Goal: Information Seeking & Learning: Learn about a topic

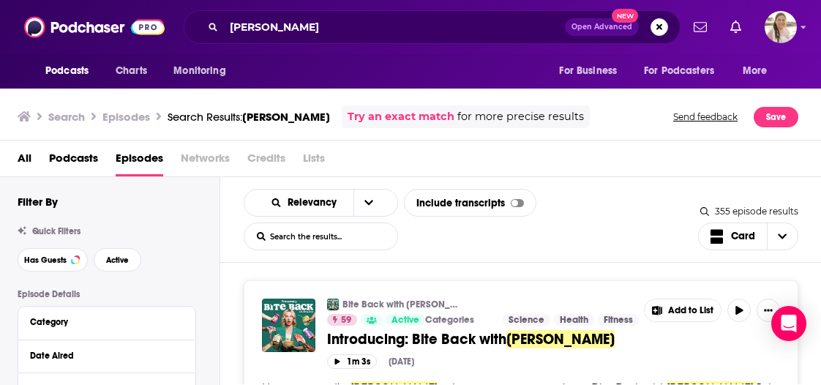
scroll to position [2545, 0]
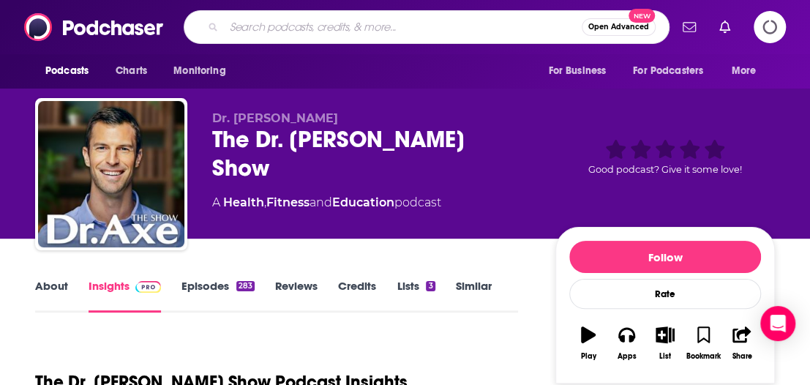
click at [414, 28] on input "Search podcasts, credits, & more..." at bounding box center [403, 26] width 358 height 23
type input "choose to be curious"
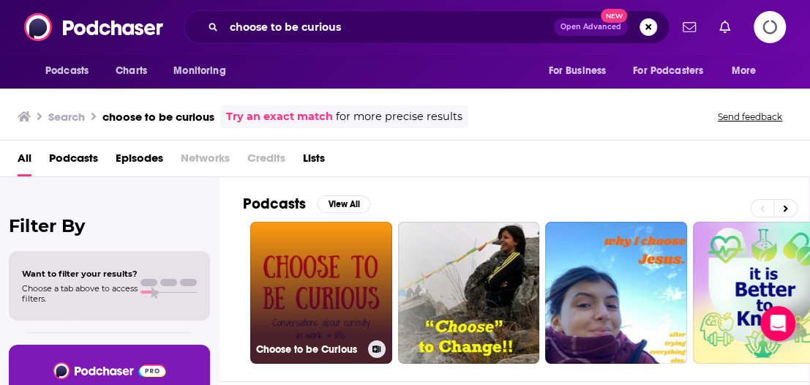
click at [285, 292] on link "Choose to be Curious" at bounding box center [321, 293] width 142 height 142
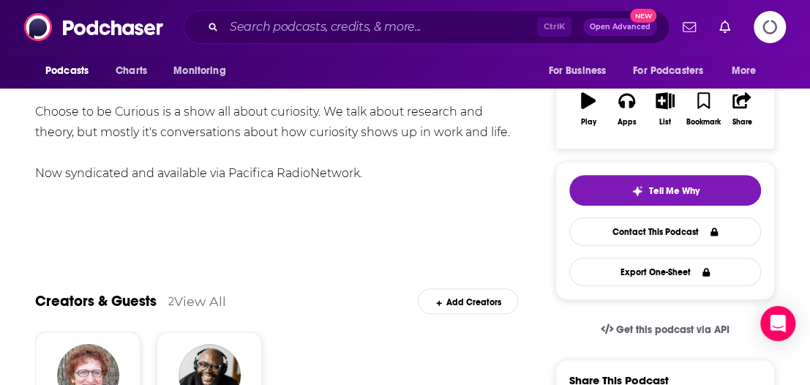
scroll to position [73, 0]
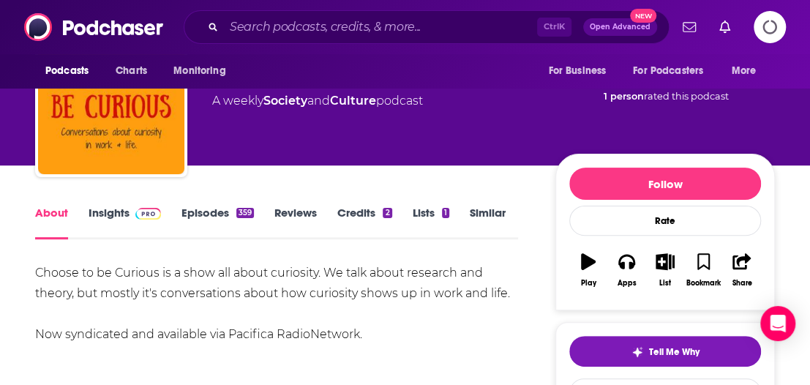
click at [108, 217] on link "Insights" at bounding box center [125, 223] width 72 height 34
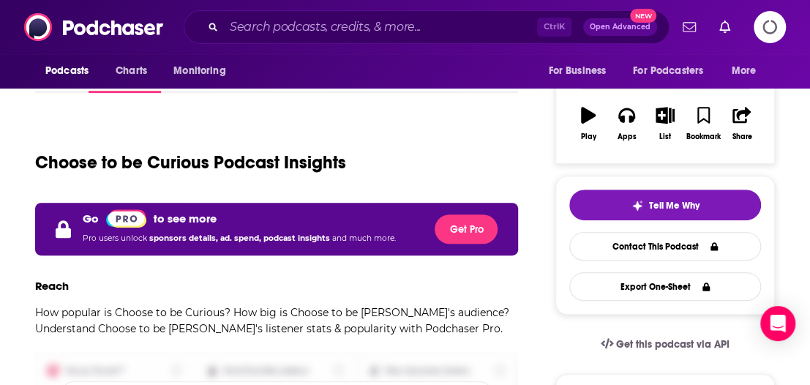
scroll to position [73, 0]
